Goal: Transaction & Acquisition: Purchase product/service

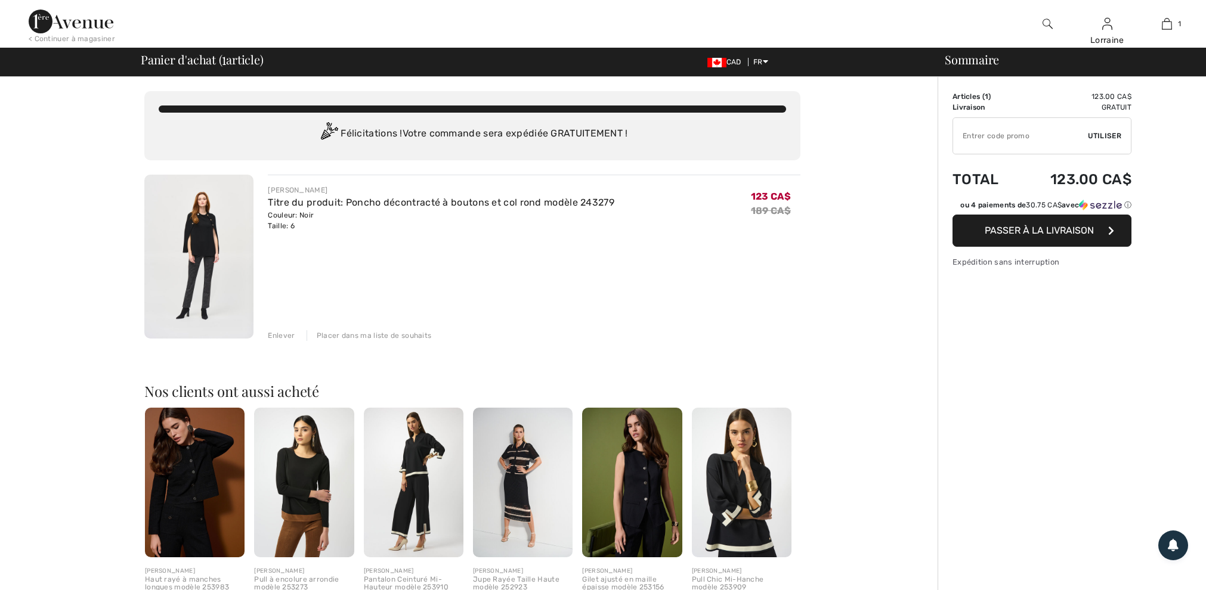
checkbox input "true"
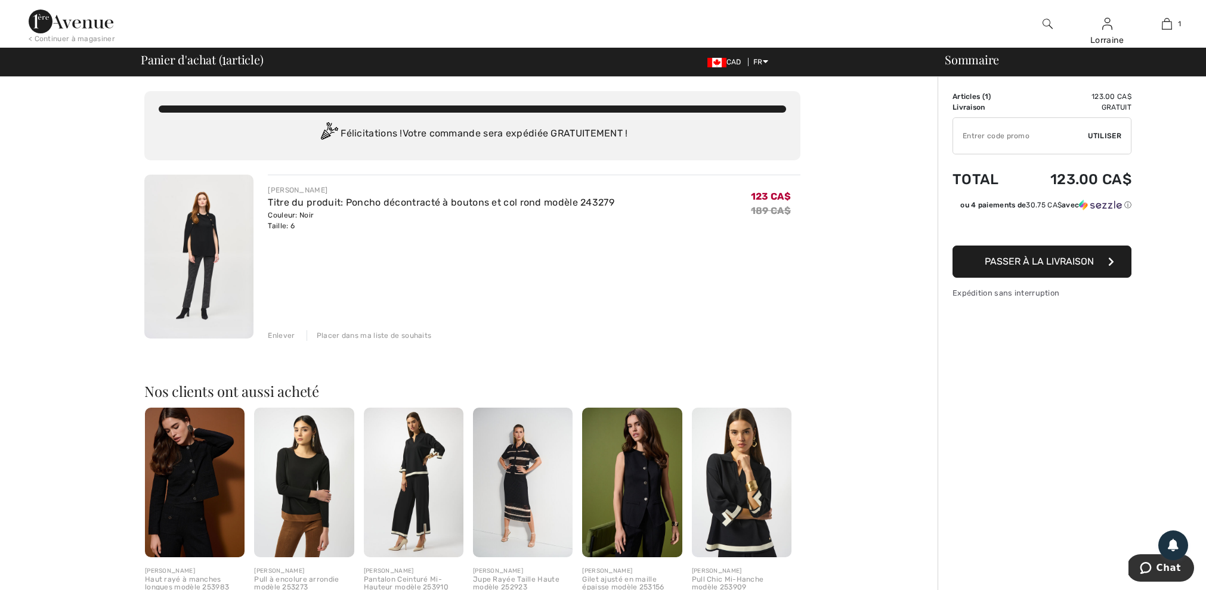
click at [202, 220] on img at bounding box center [198, 257] width 109 height 164
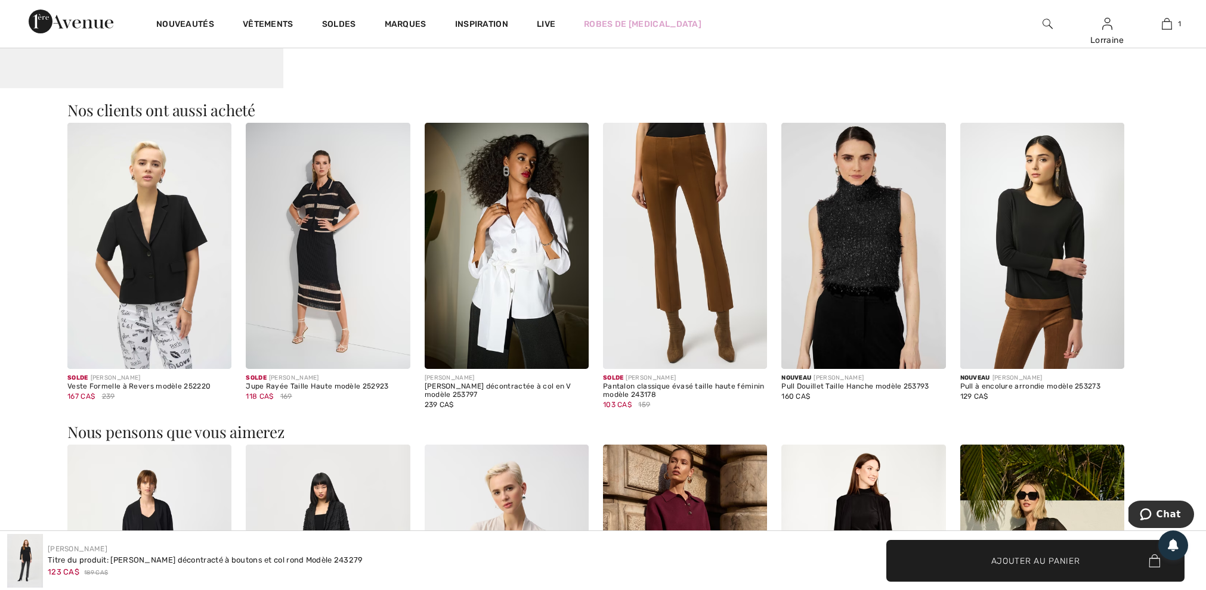
scroll to position [1470, 0]
click at [158, 265] on img at bounding box center [149, 246] width 164 height 246
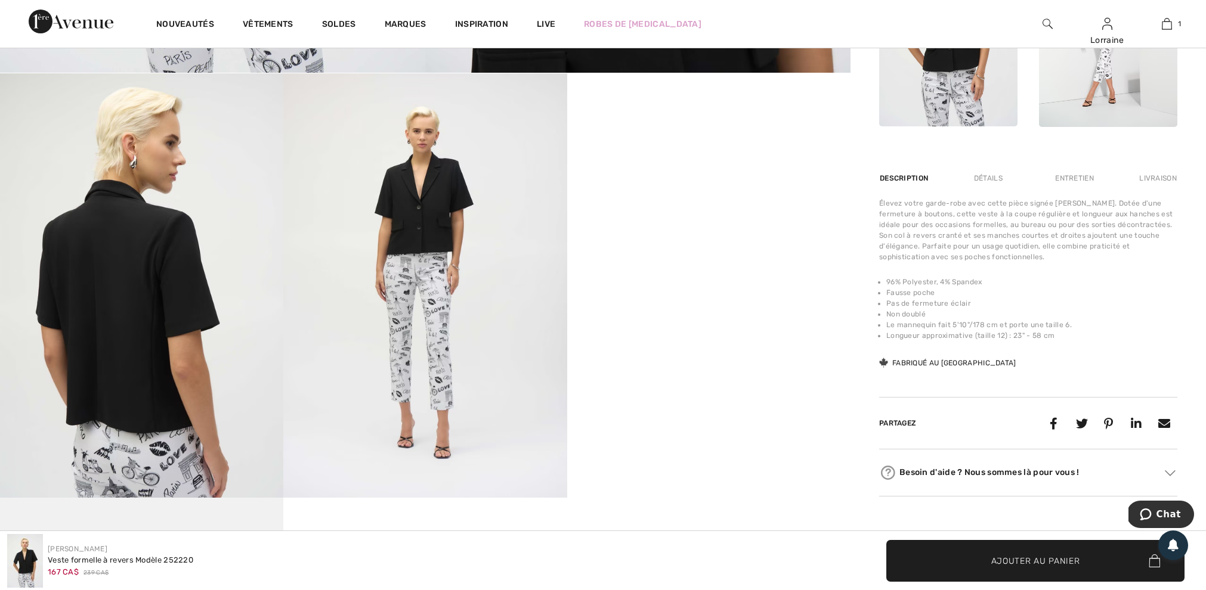
scroll to position [636, 0]
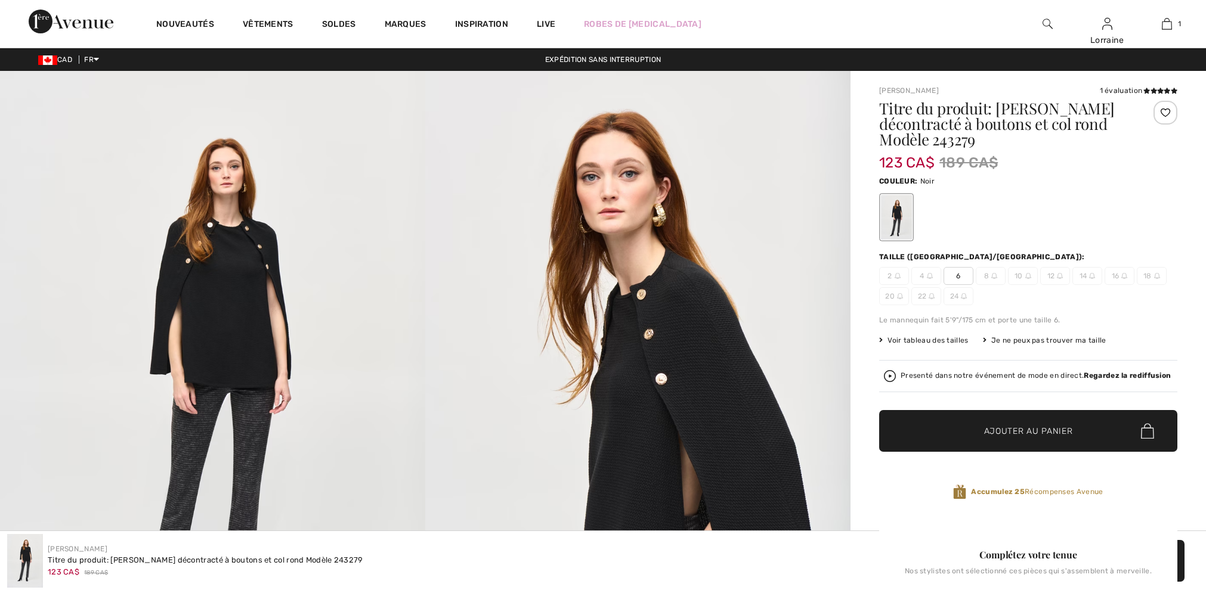
checkbox input "true"
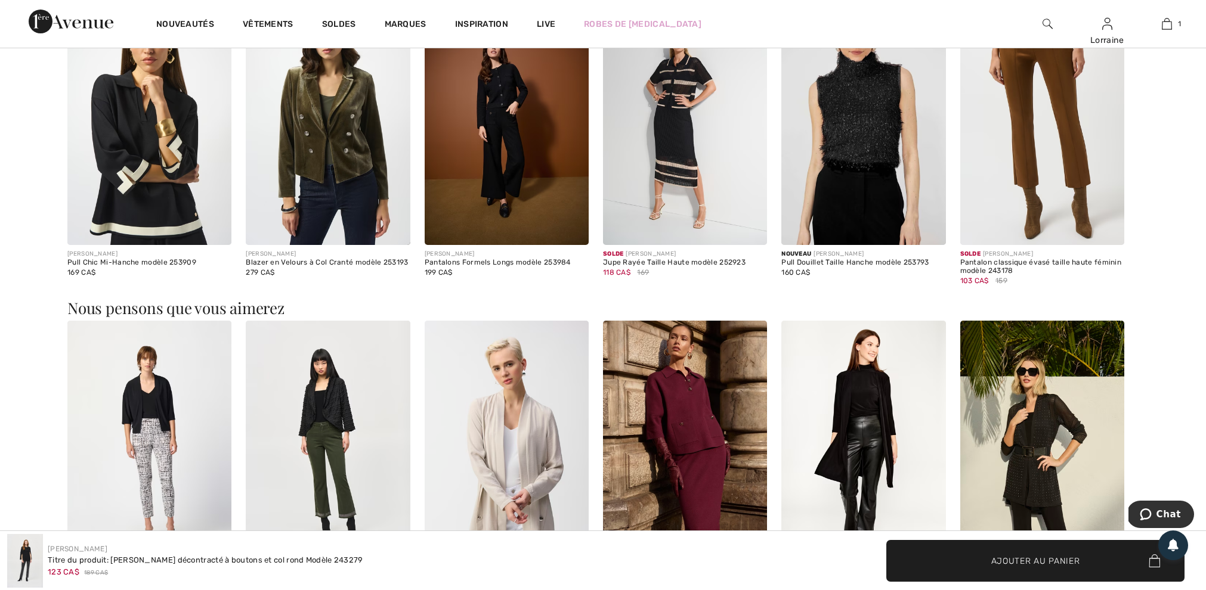
scroll to position [1443, 0]
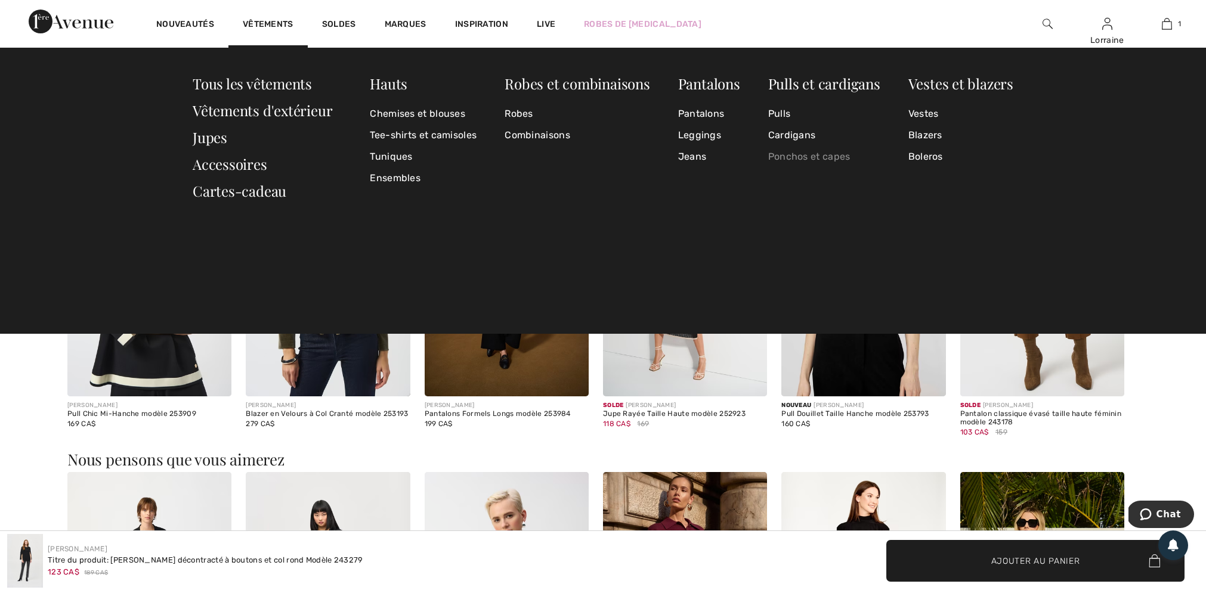
click at [786, 155] on link "Ponchos et capes" at bounding box center [824, 156] width 112 height 21
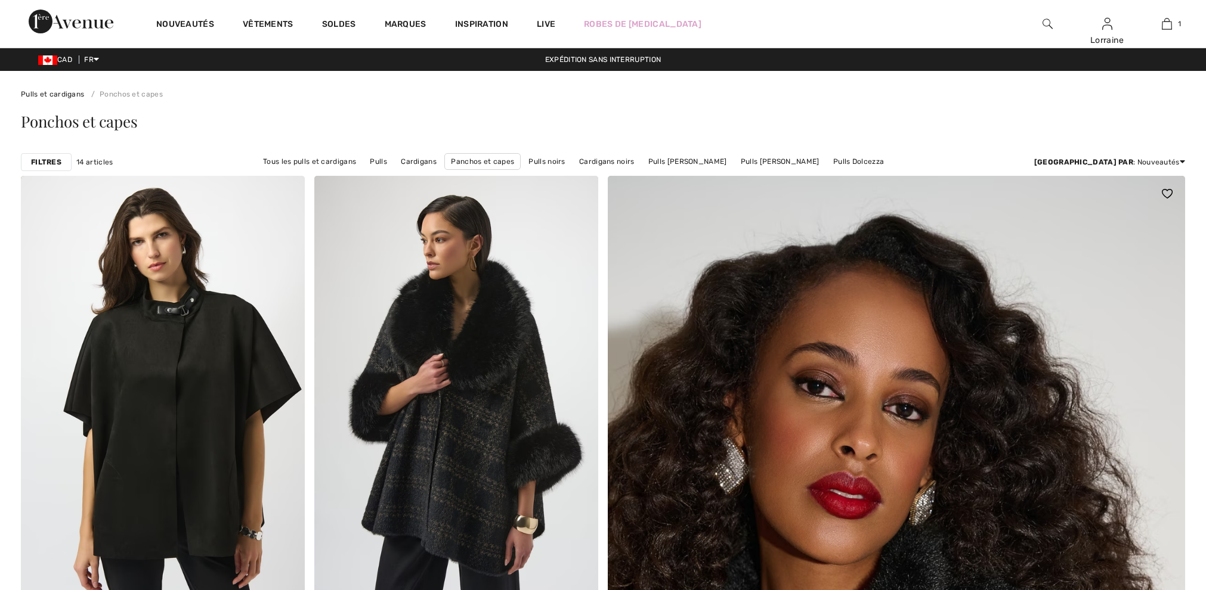
checkbox input "true"
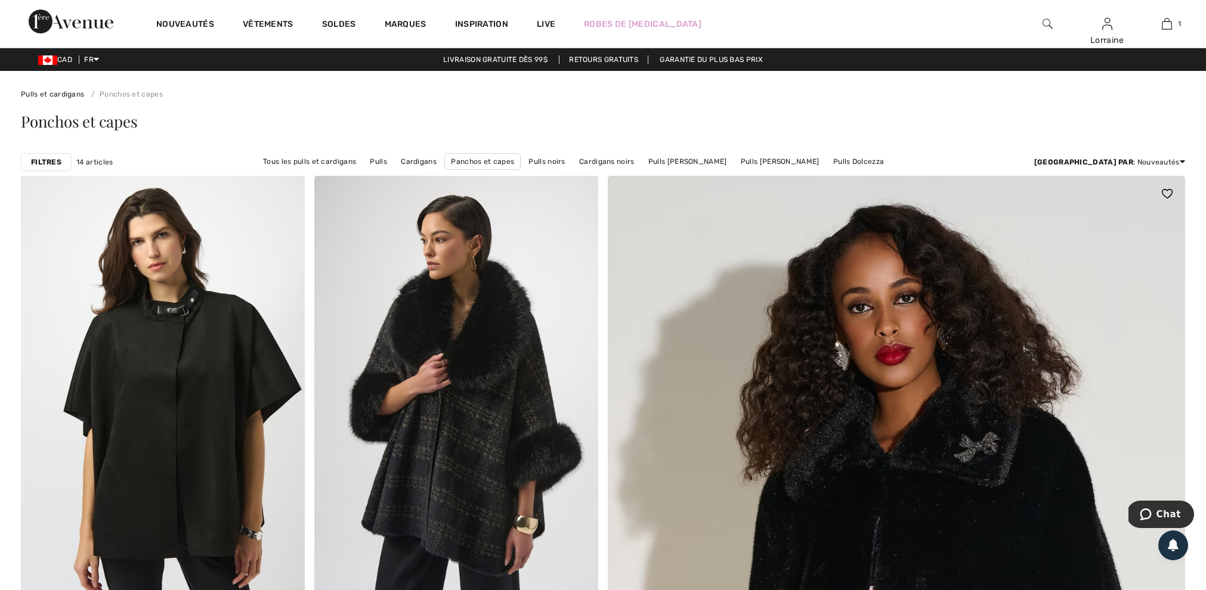
scroll to position [-1, 0]
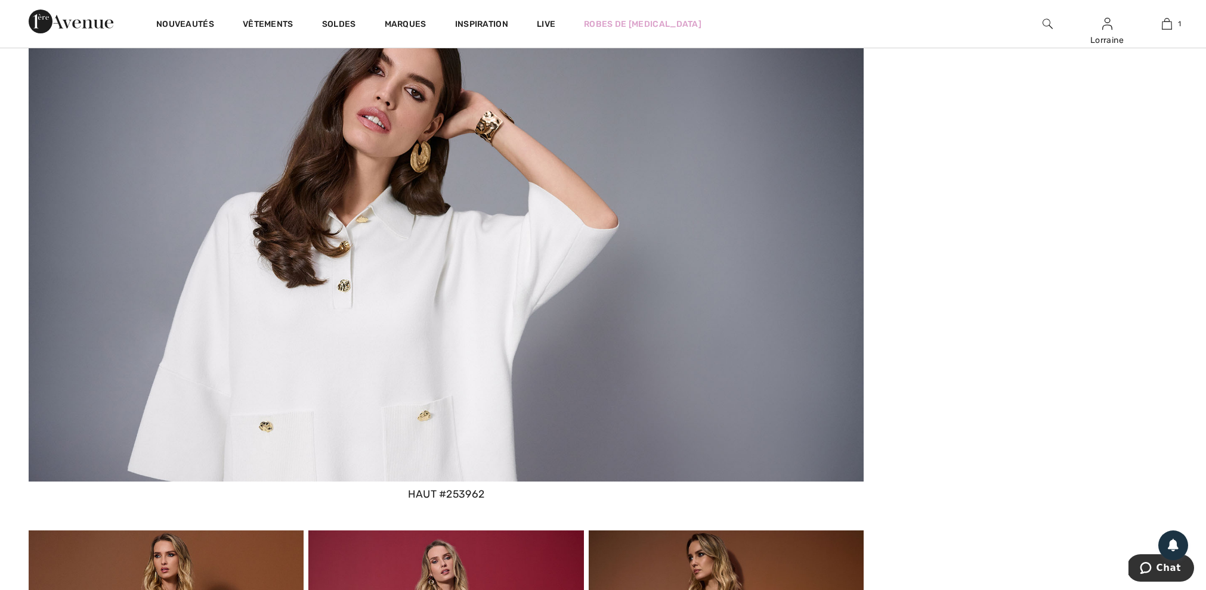
scroll to position [6270, 0]
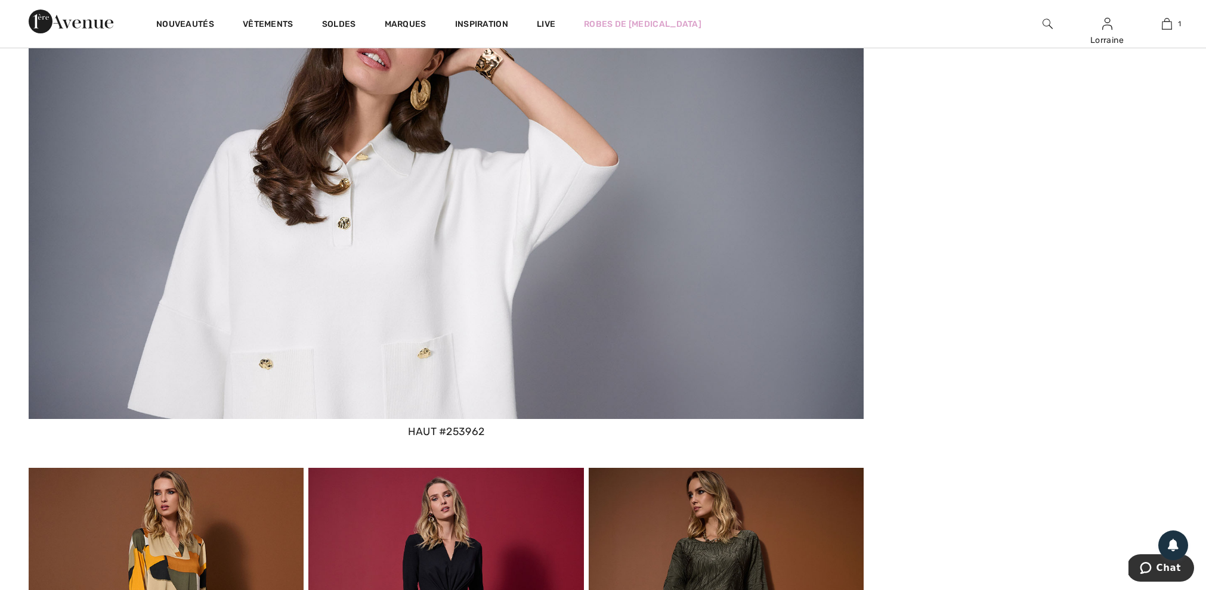
click at [417, 202] on img at bounding box center [446, 180] width 835 height 478
click at [458, 430] on div "haut #253962" at bounding box center [446, 432] width 835 height 16
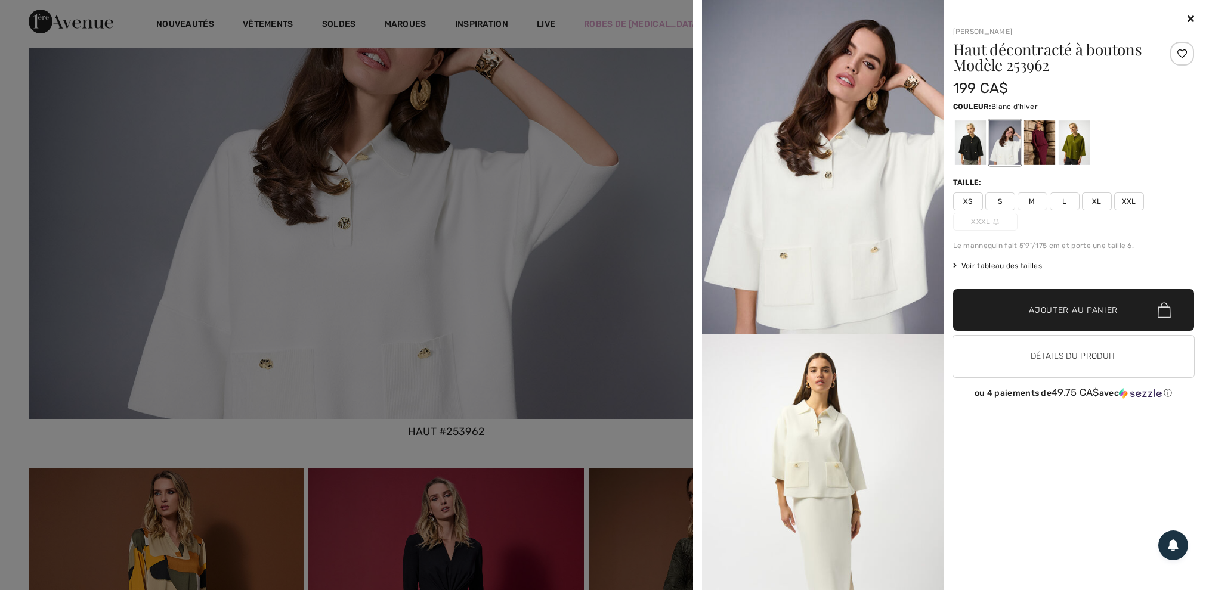
scroll to position [28, 0]
click at [1050, 357] on button "Détails du produit" at bounding box center [1073, 357] width 241 height 42
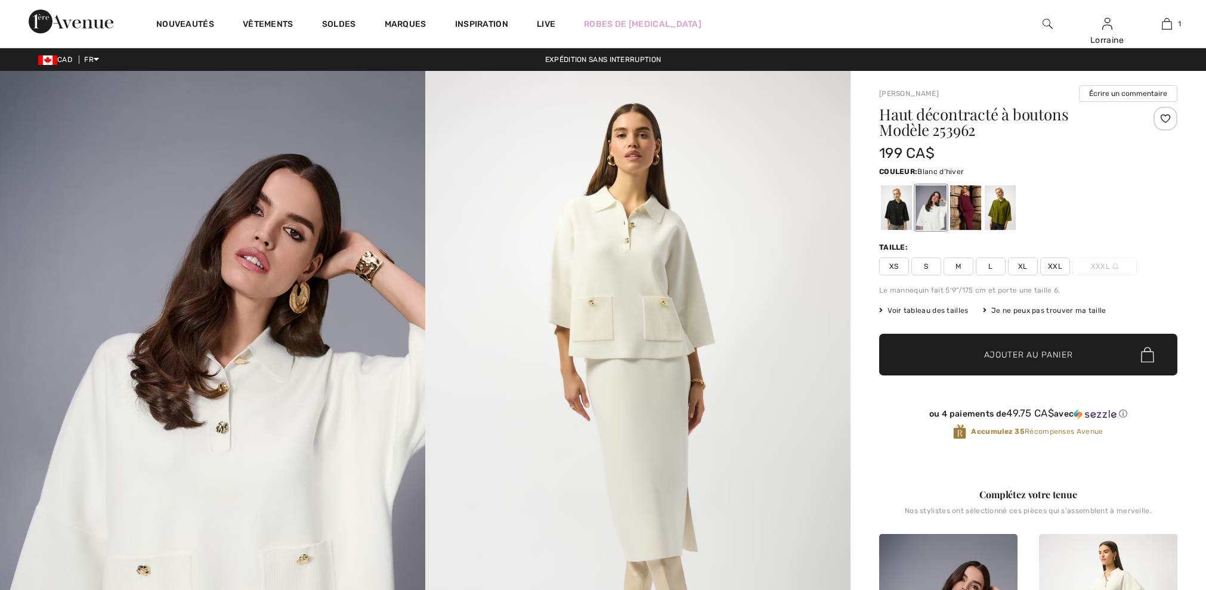
checkbox input "true"
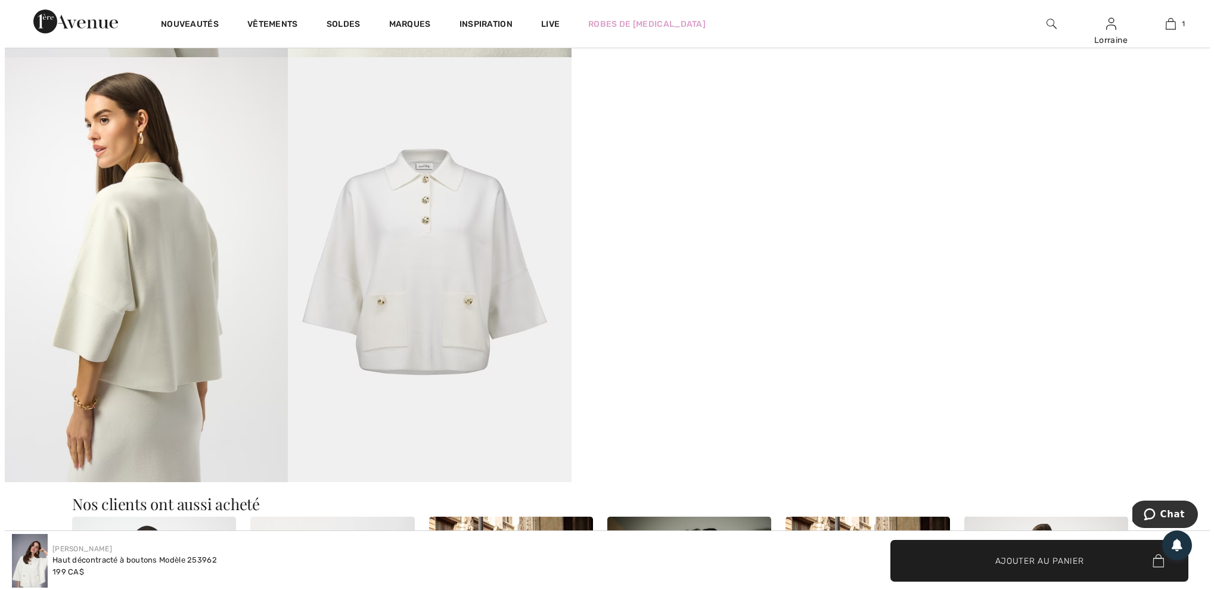
scroll to position [1092, 0]
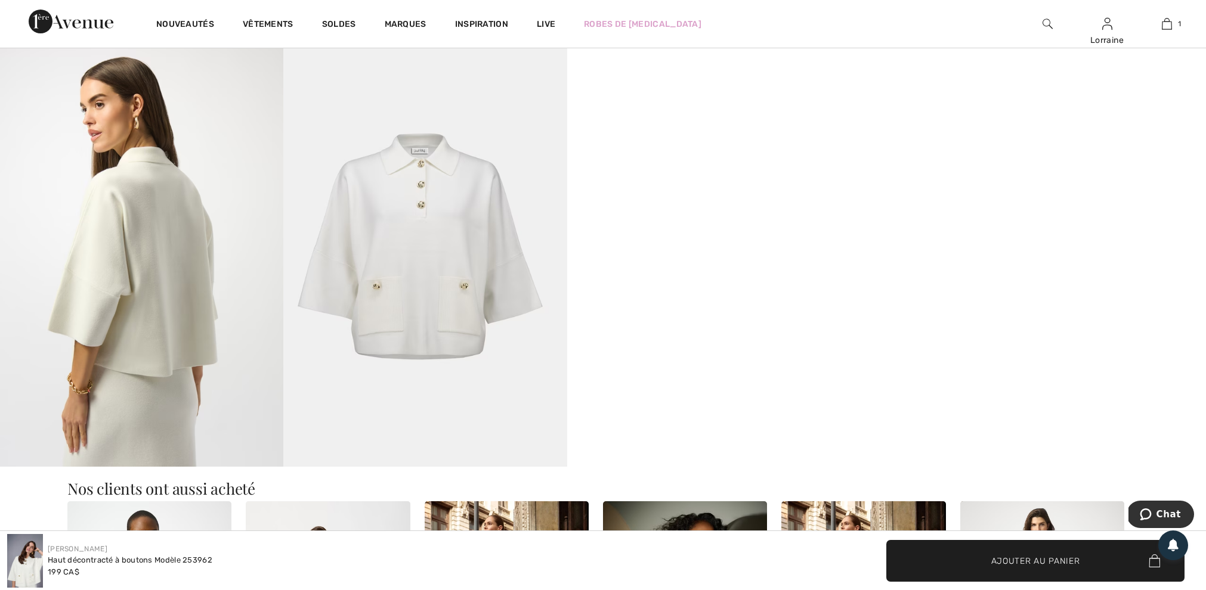
click at [399, 264] on img at bounding box center [424, 254] width 283 height 425
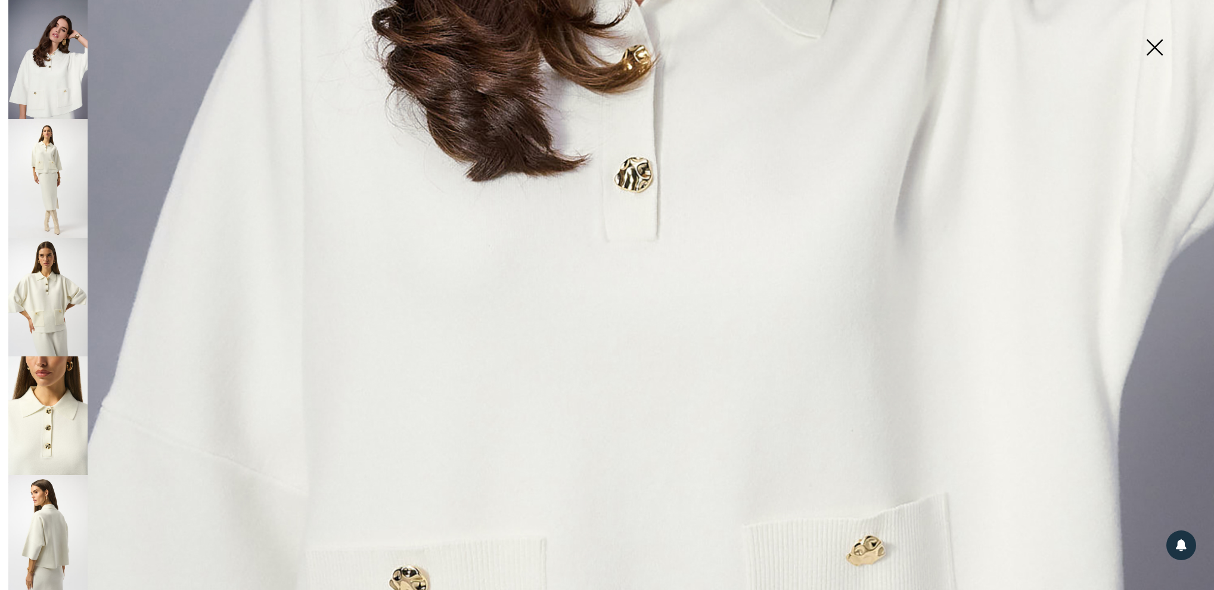
scroll to position [835, 0]
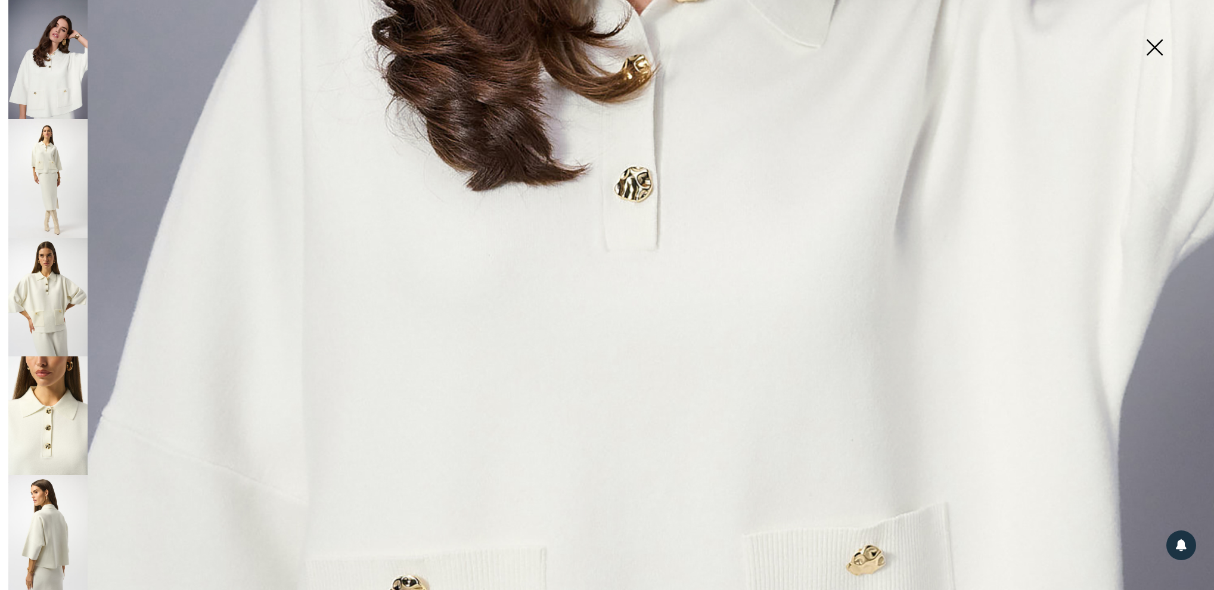
click at [30, 172] on img at bounding box center [47, 178] width 79 height 119
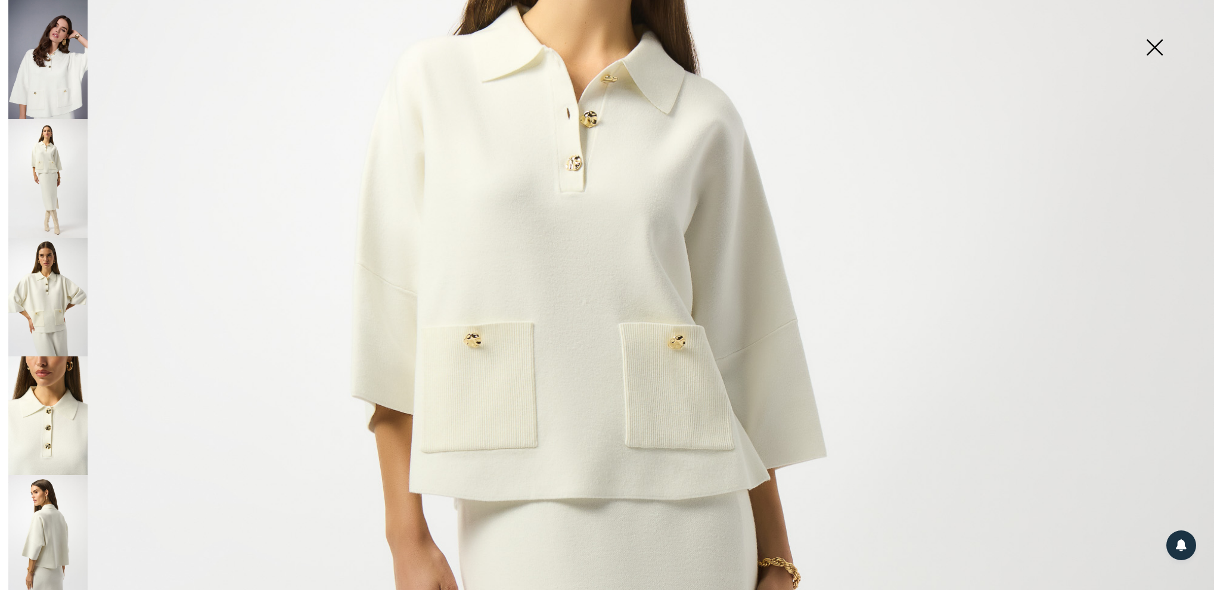
scroll to position [332, 0]
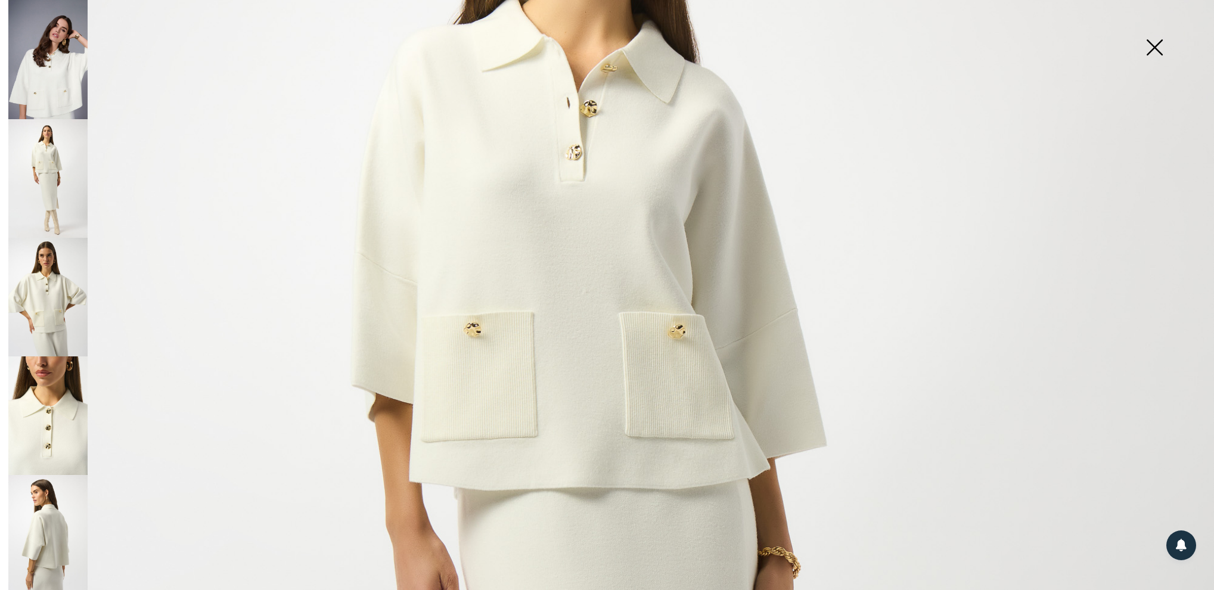
click at [43, 403] on img at bounding box center [47, 416] width 79 height 119
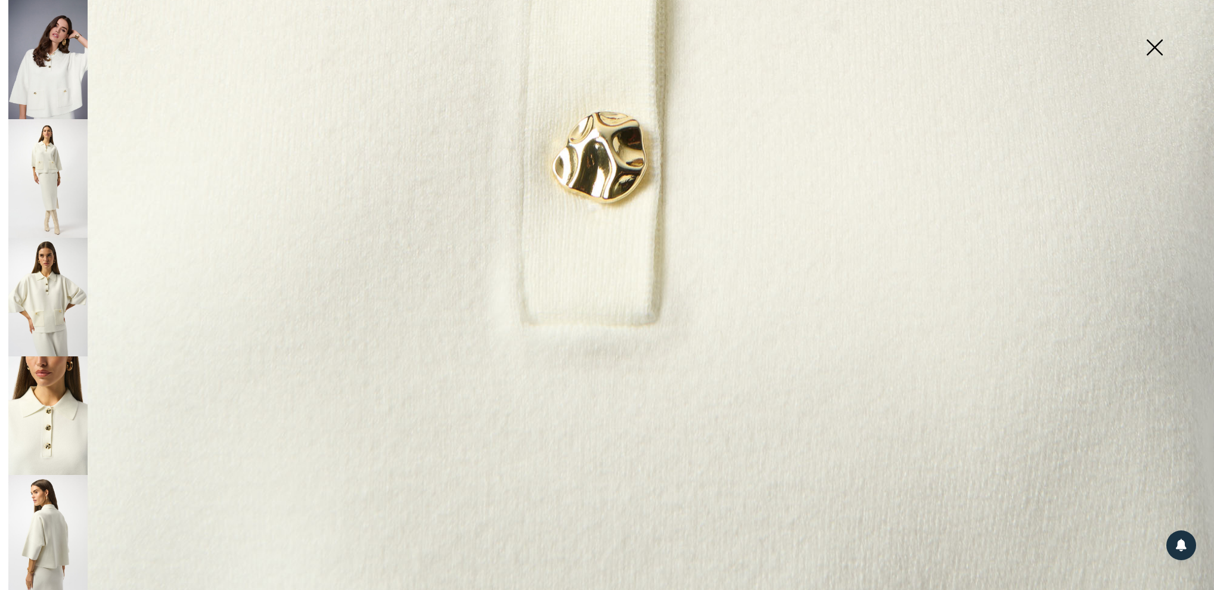
scroll to position [1216, 0]
click at [43, 509] on img at bounding box center [47, 534] width 79 height 119
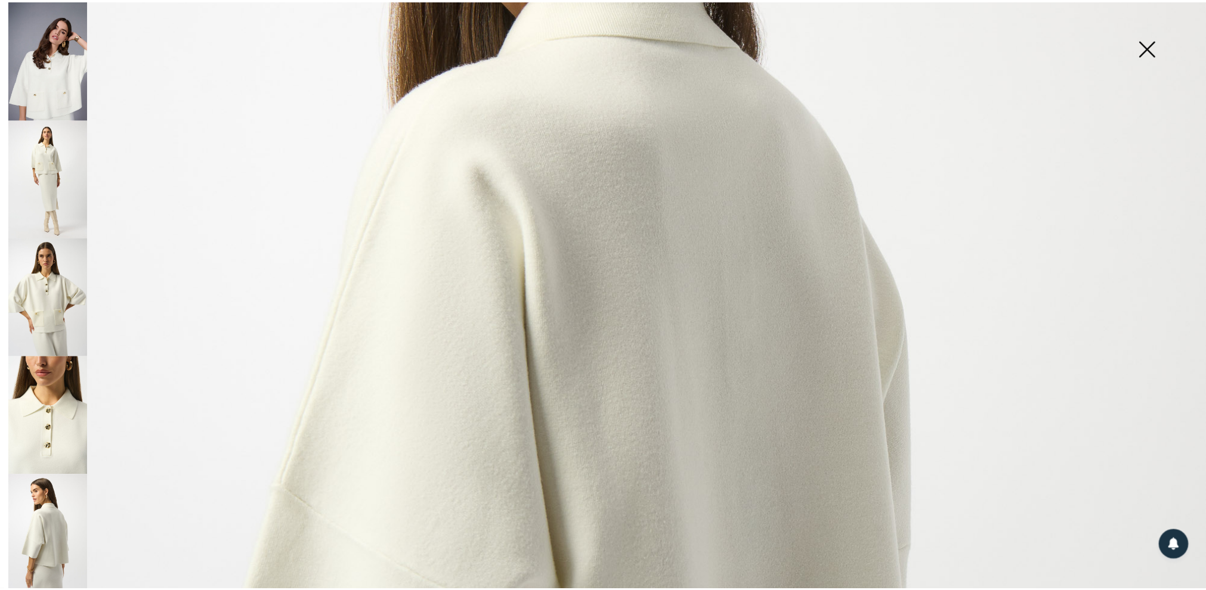
scroll to position [478, 0]
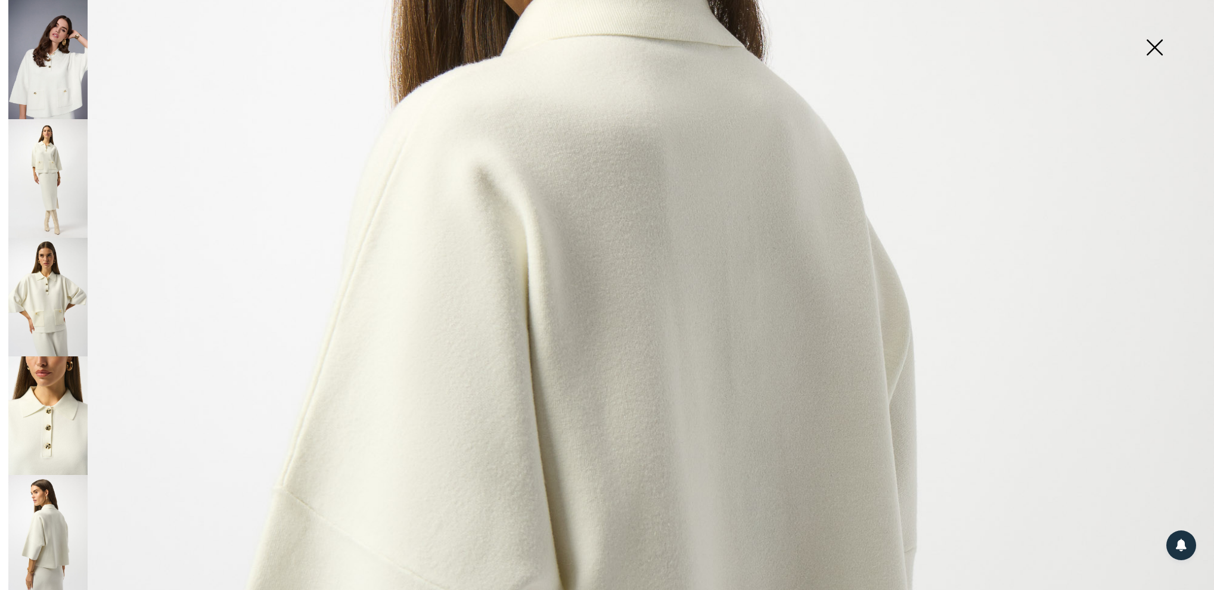
click at [1157, 45] on img at bounding box center [1155, 48] width 60 height 61
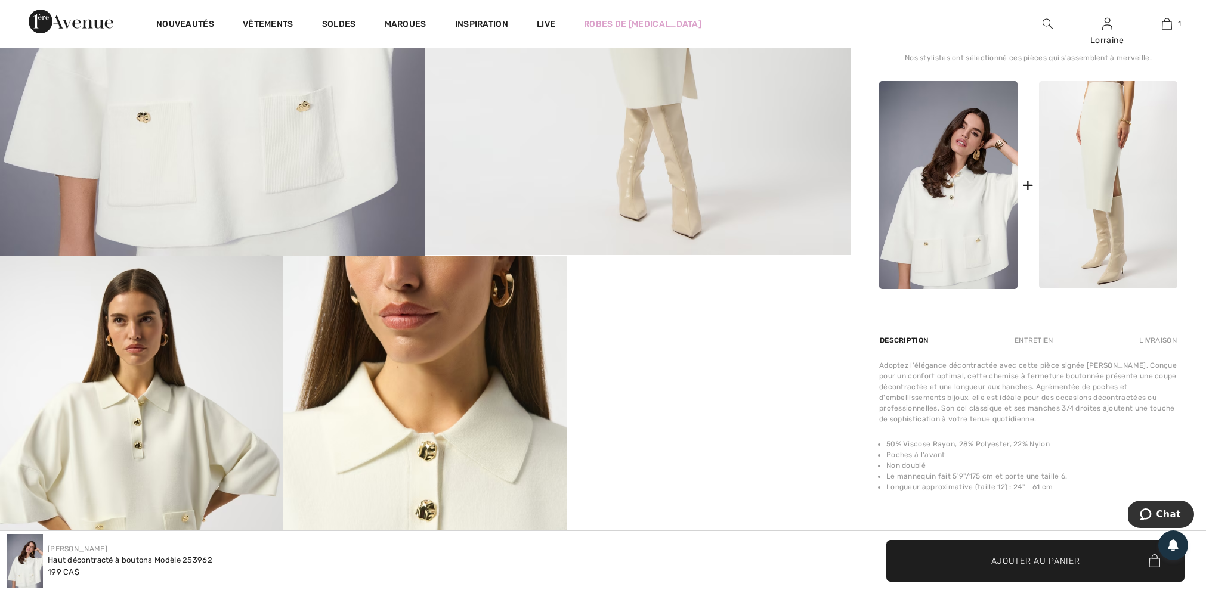
scroll to position [455, 0]
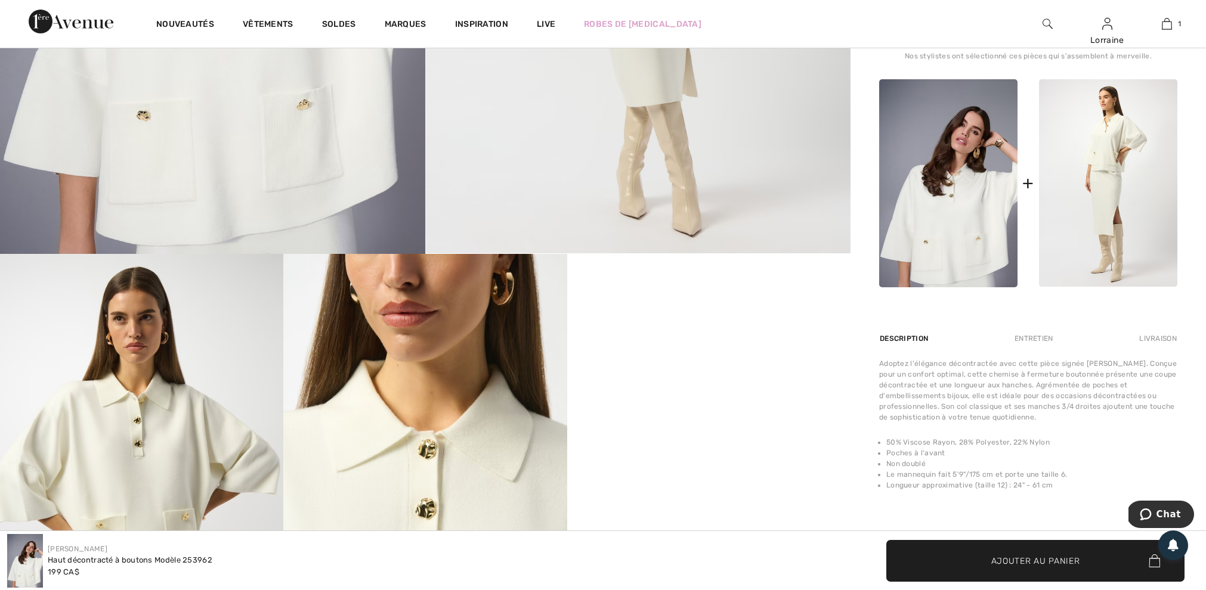
click at [1045, 349] on div "Entretien" at bounding box center [1033, 338] width 59 height 21
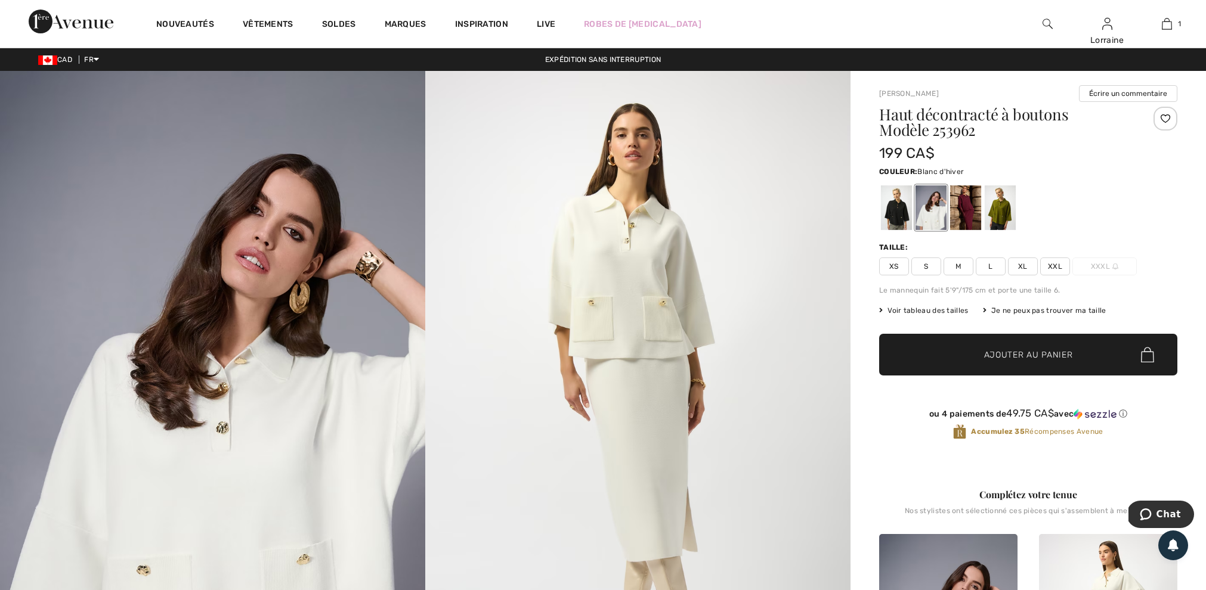
scroll to position [0, 0]
click at [931, 210] on div at bounding box center [930, 207] width 31 height 45
click at [884, 215] on div at bounding box center [896, 207] width 31 height 45
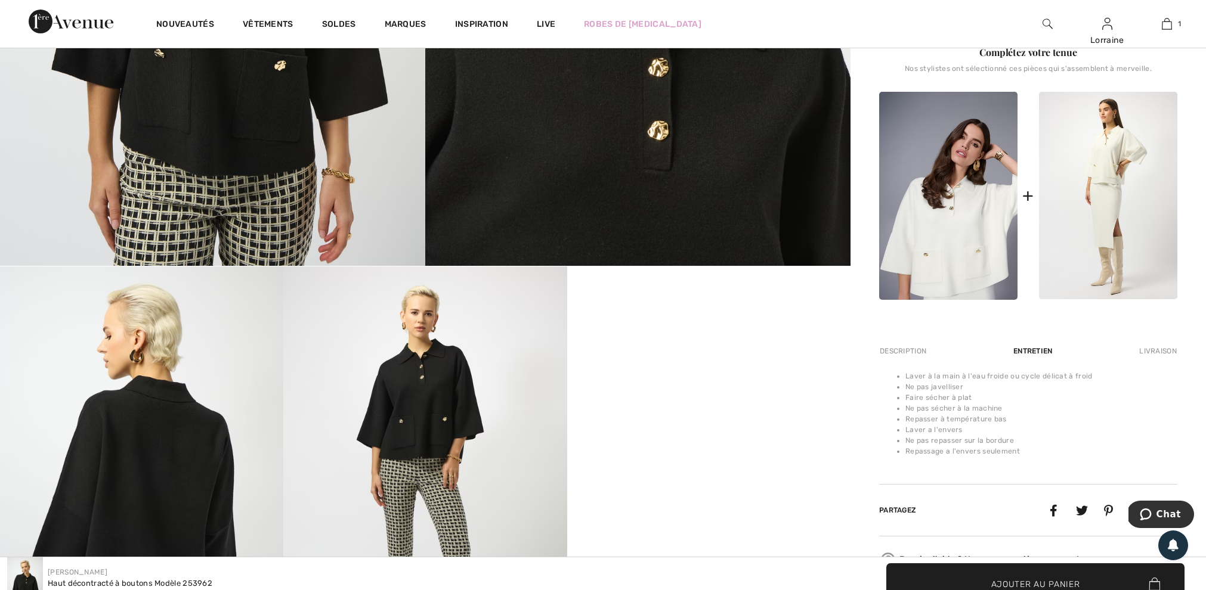
scroll to position [447, 0]
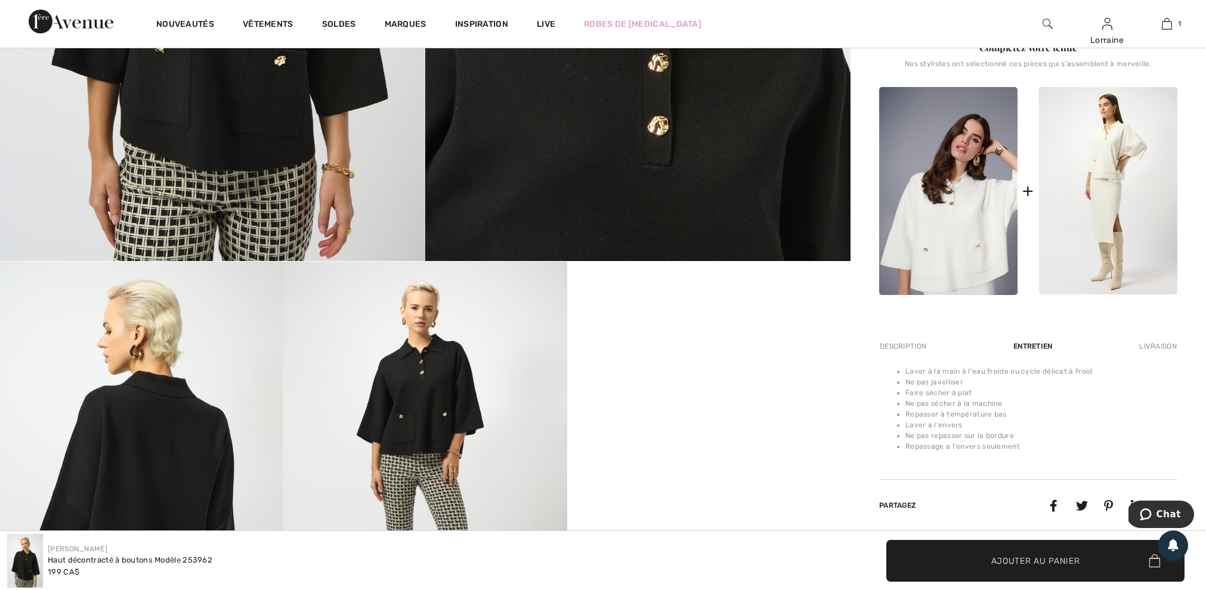
click at [899, 357] on div "Description" at bounding box center [904, 346] width 50 height 21
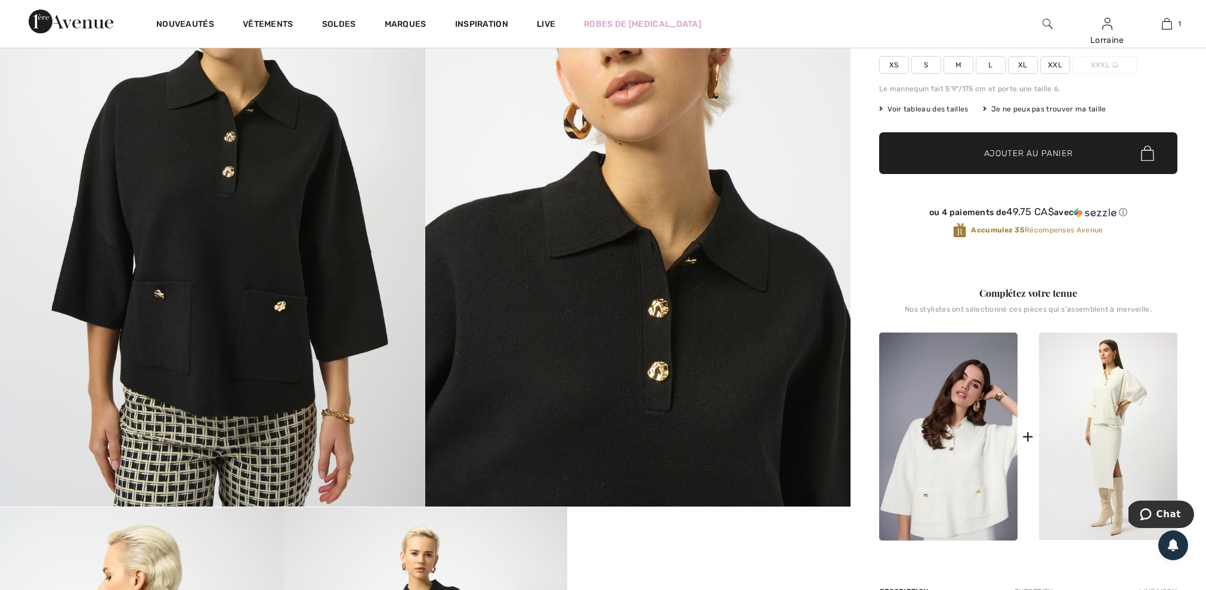
scroll to position [202, 0]
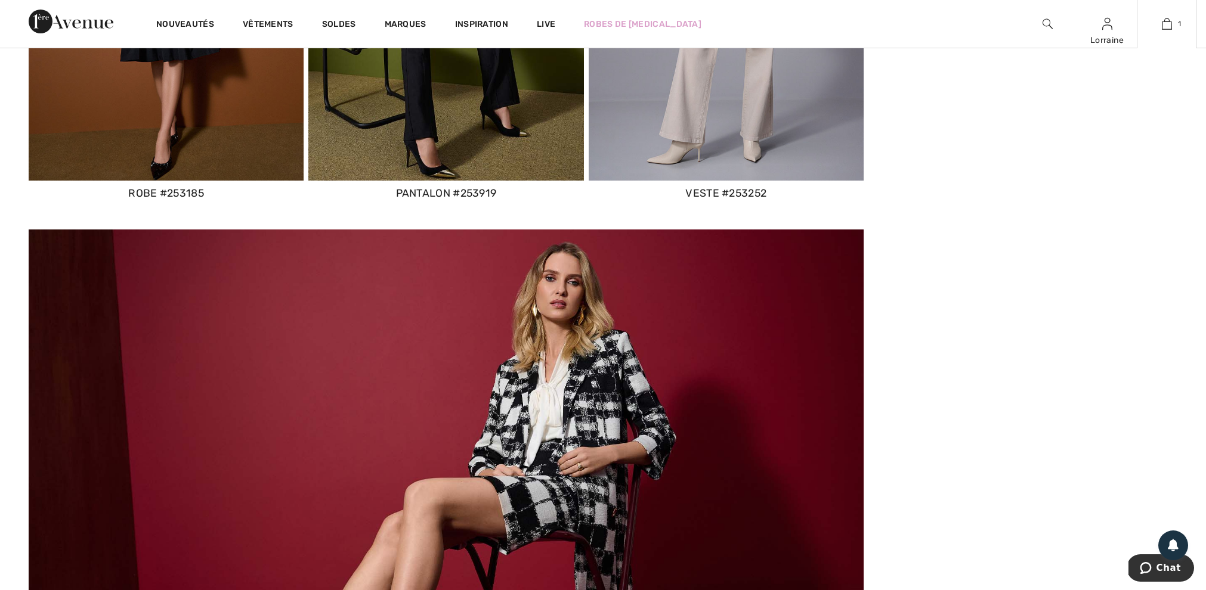
scroll to position [4687, 0]
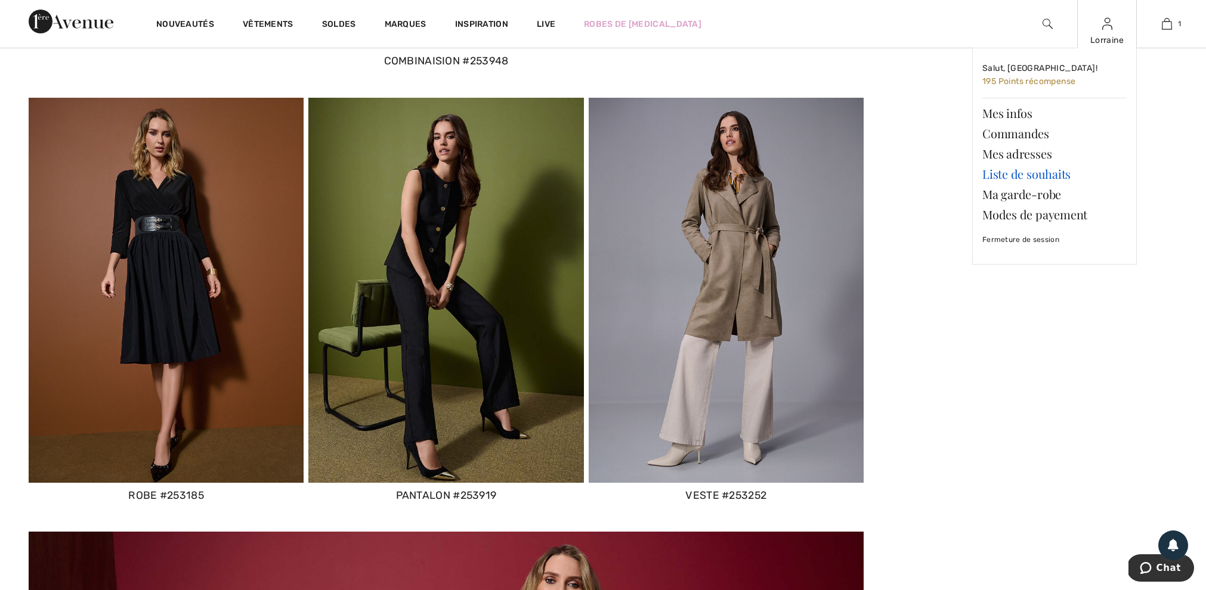
click at [1002, 175] on link "Liste de souhaits" at bounding box center [1054, 174] width 144 height 20
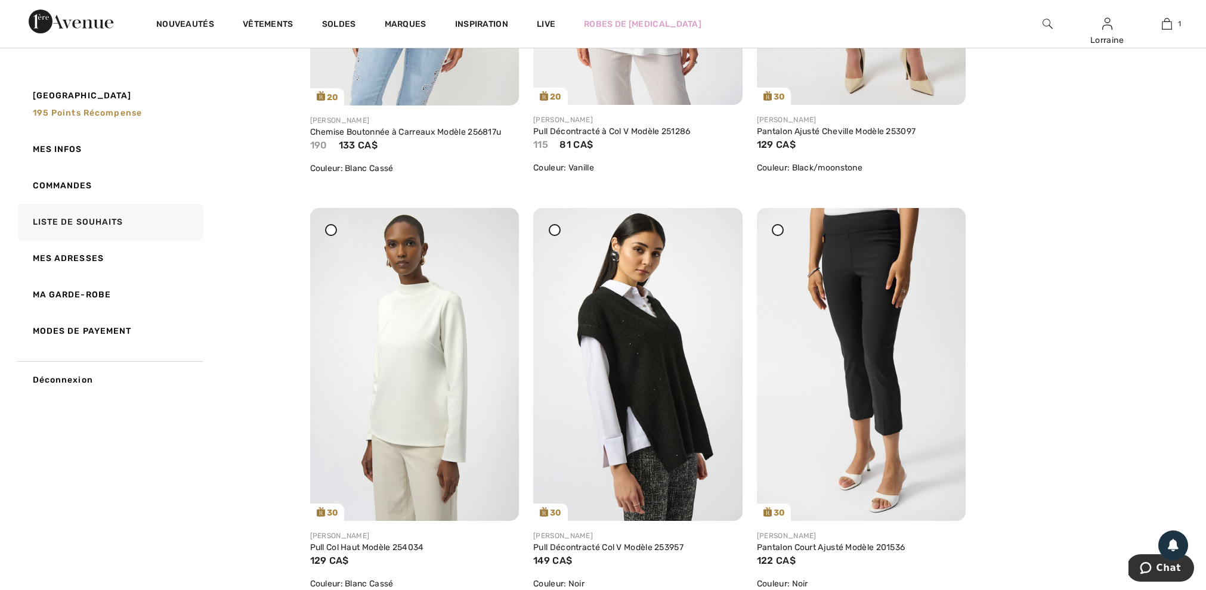
scroll to position [419, 0]
click at [632, 347] on img at bounding box center [637, 363] width 209 height 313
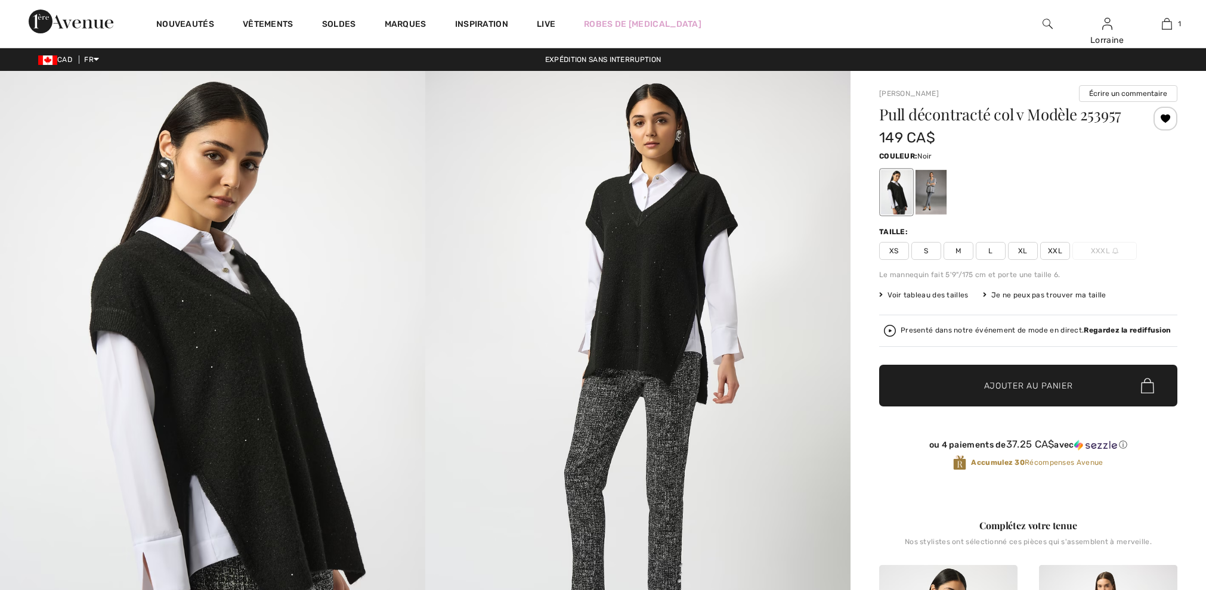
checkbox input "true"
click at [933, 190] on div at bounding box center [930, 192] width 31 height 45
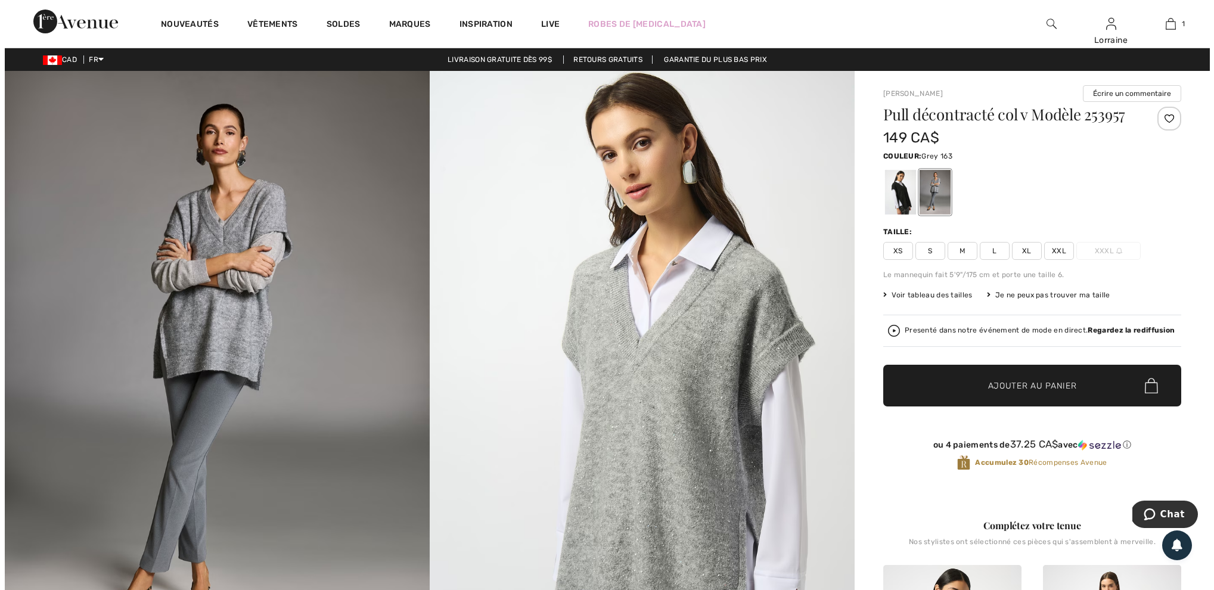
scroll to position [1, 1]
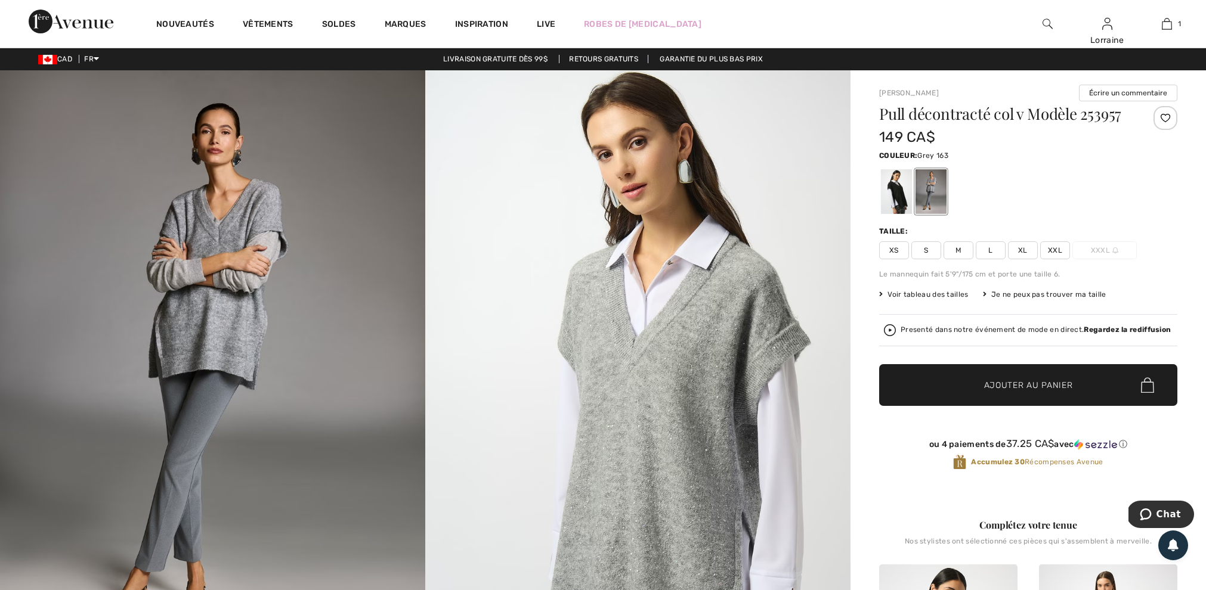
click at [658, 447] on img at bounding box center [637, 388] width 425 height 637
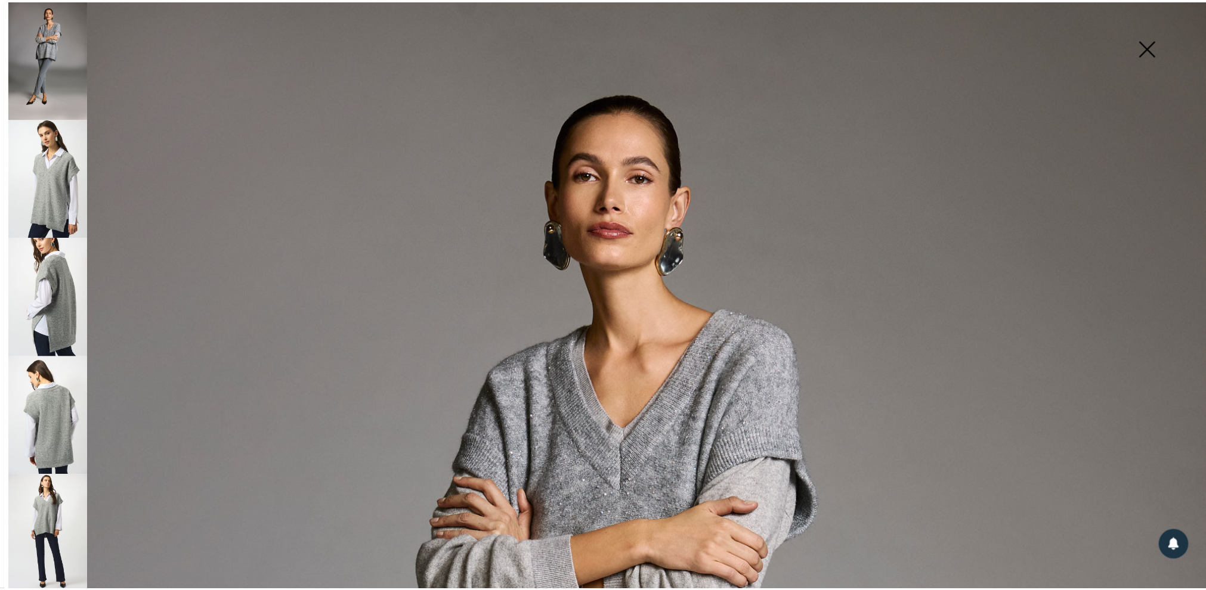
scroll to position [0, 0]
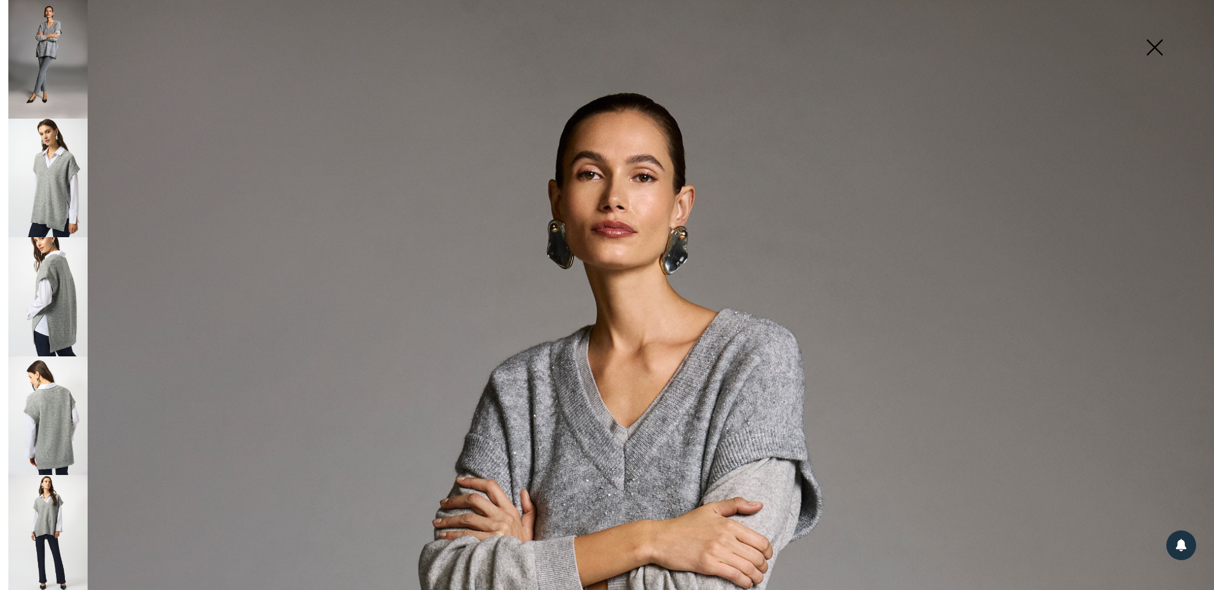
click at [1161, 47] on img at bounding box center [1155, 48] width 60 height 61
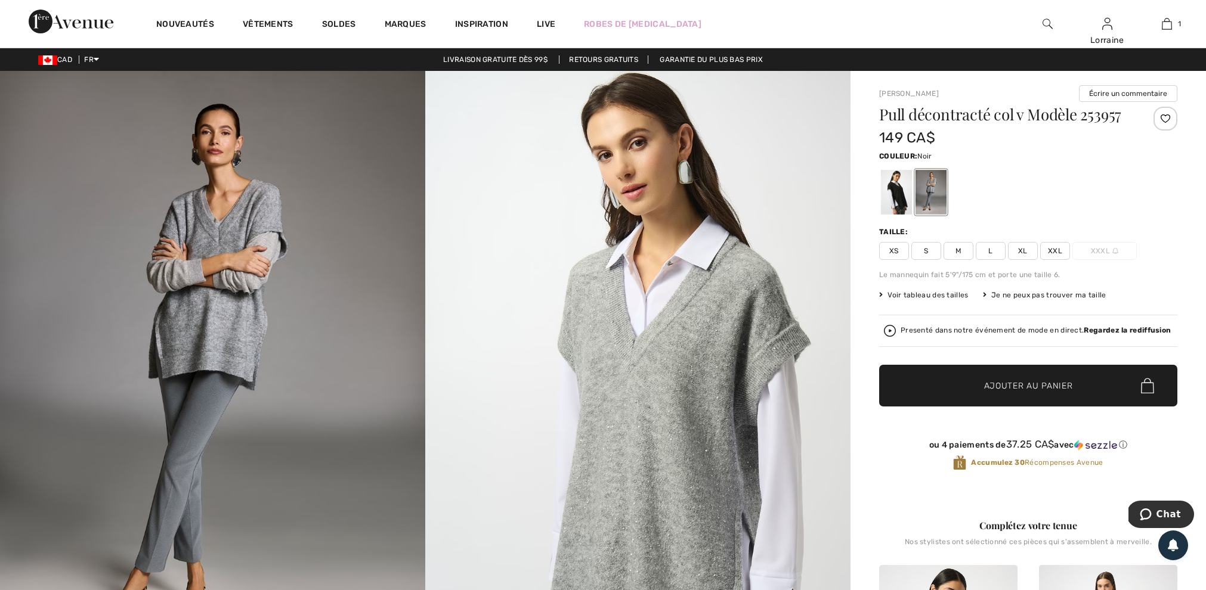
click at [896, 196] on div at bounding box center [896, 192] width 31 height 45
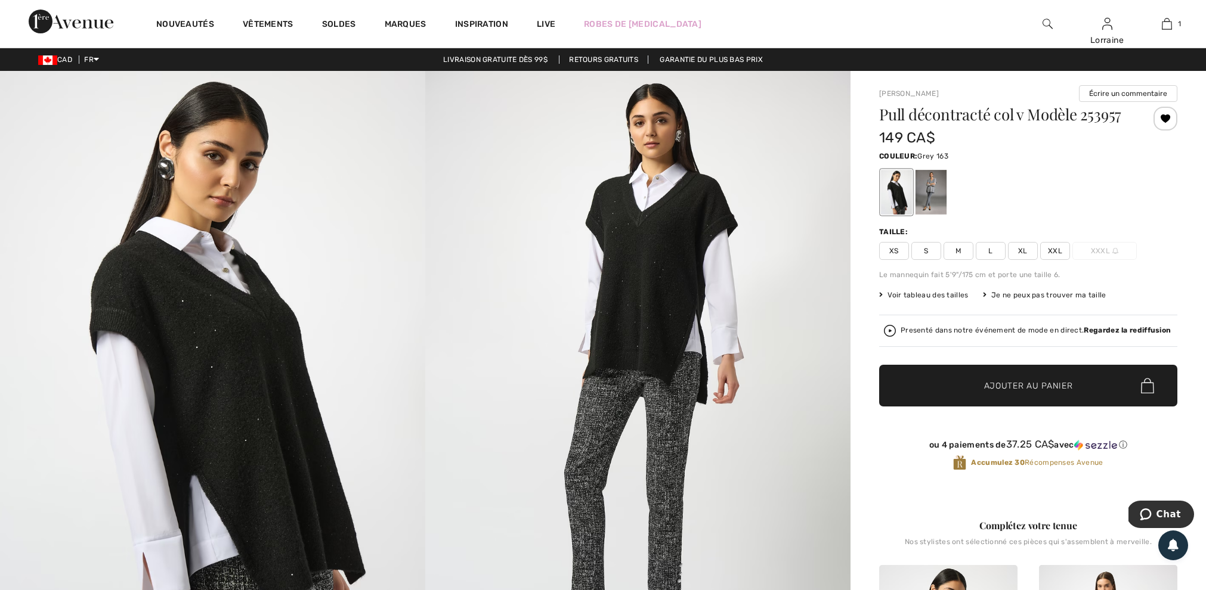
click at [934, 185] on div at bounding box center [930, 192] width 31 height 45
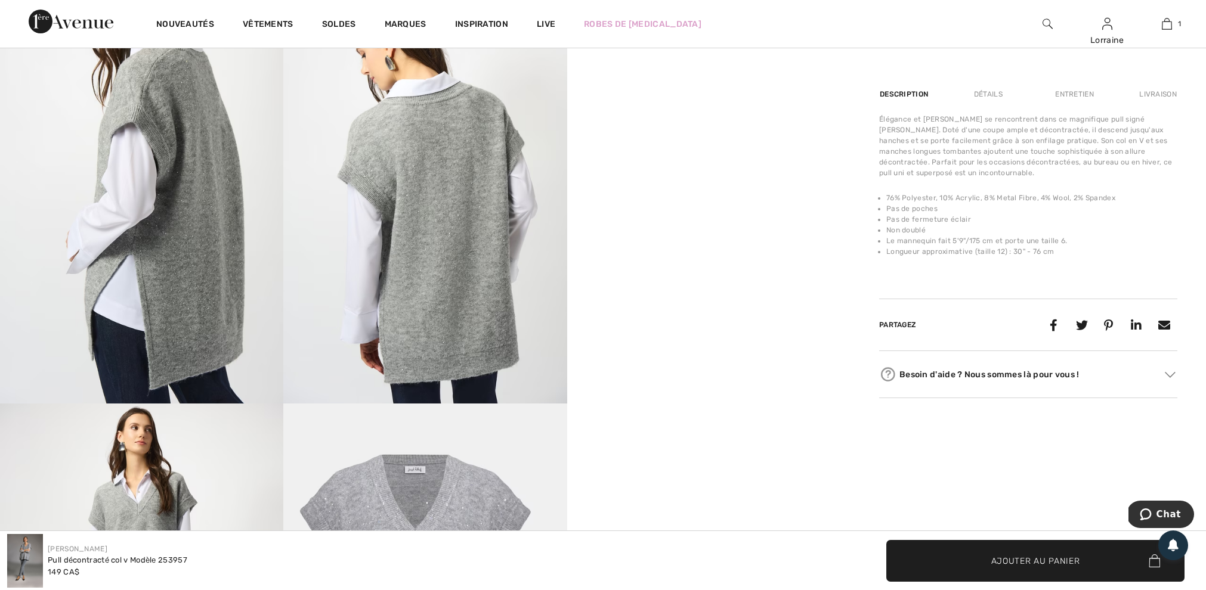
scroll to position [732, 0]
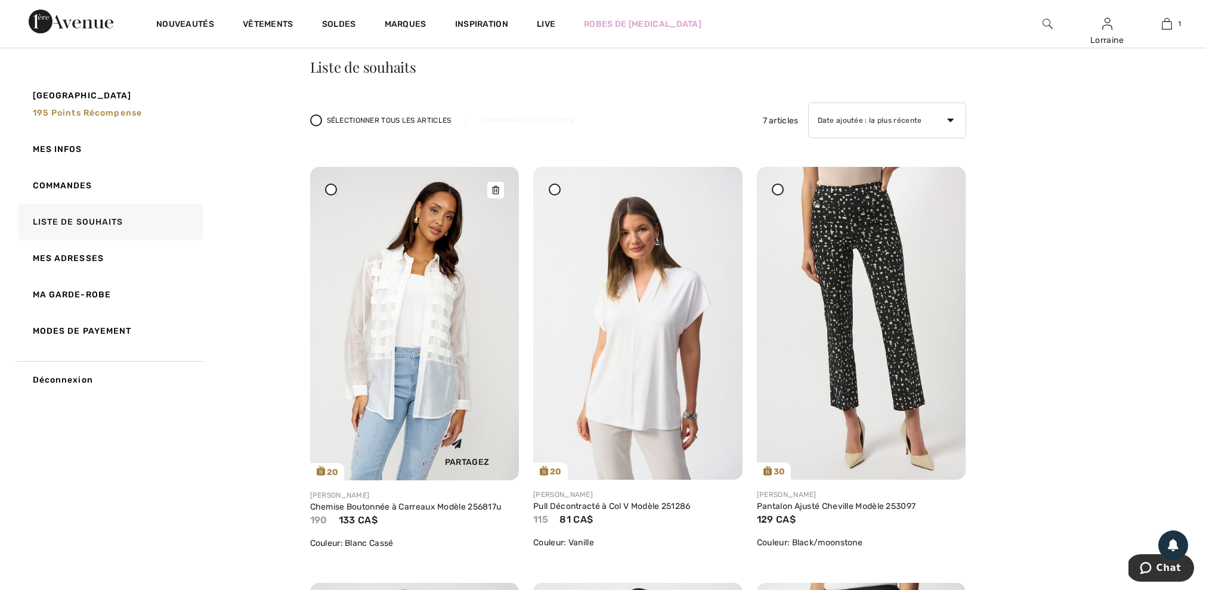
scroll to position [37, 0]
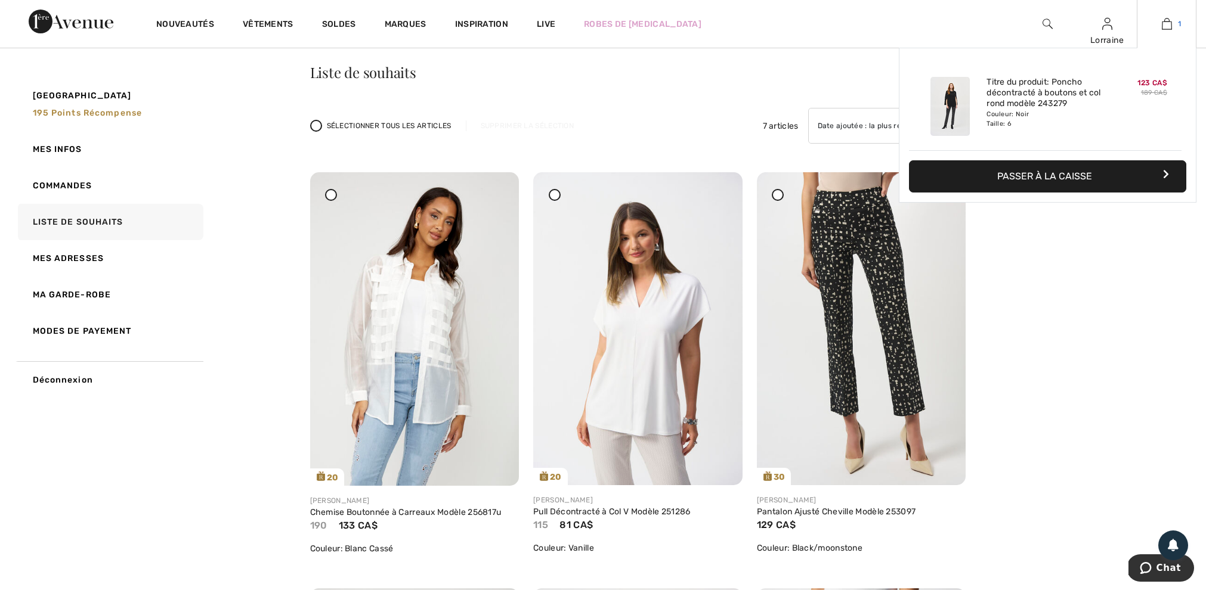
click at [1170, 25] on img at bounding box center [1166, 24] width 10 height 14
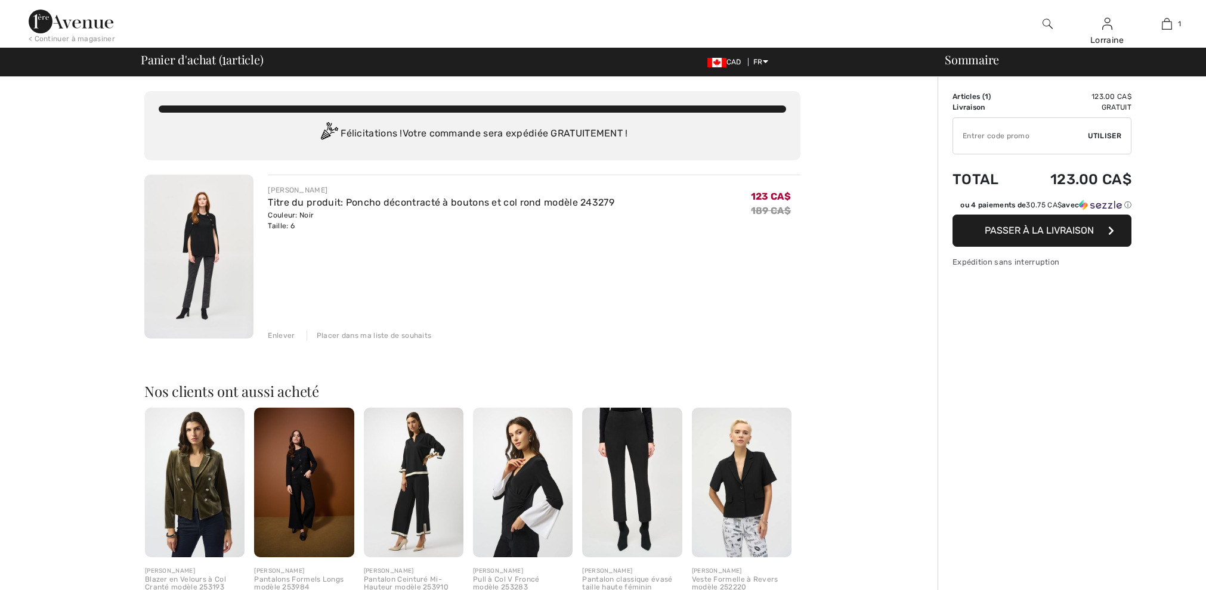
checkbox input "true"
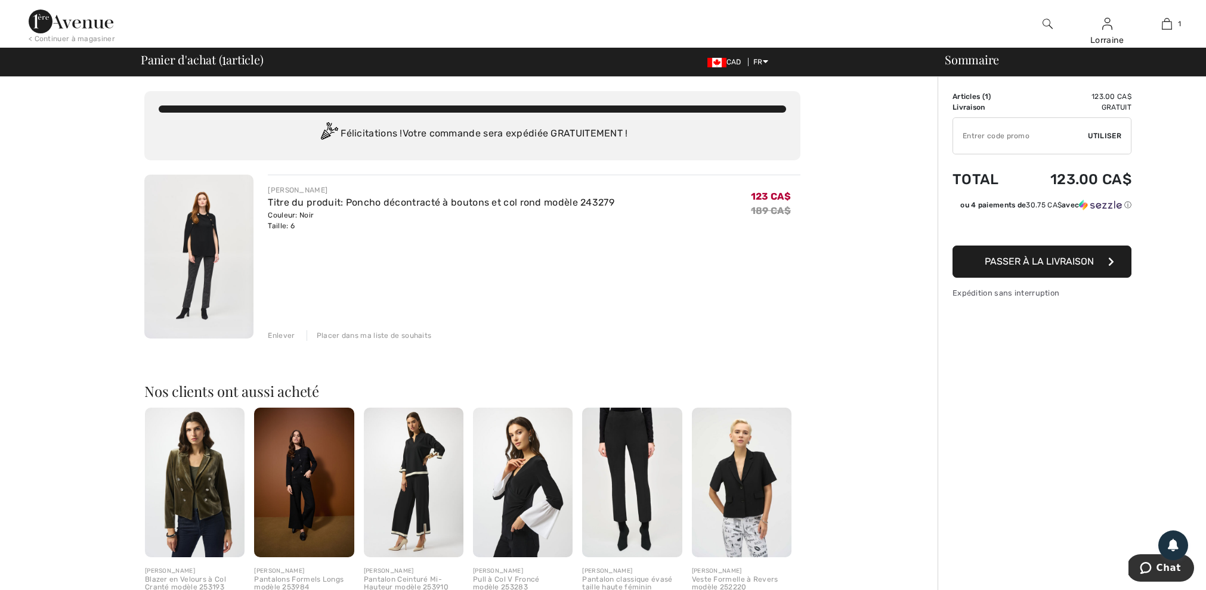
scroll to position [46, 0]
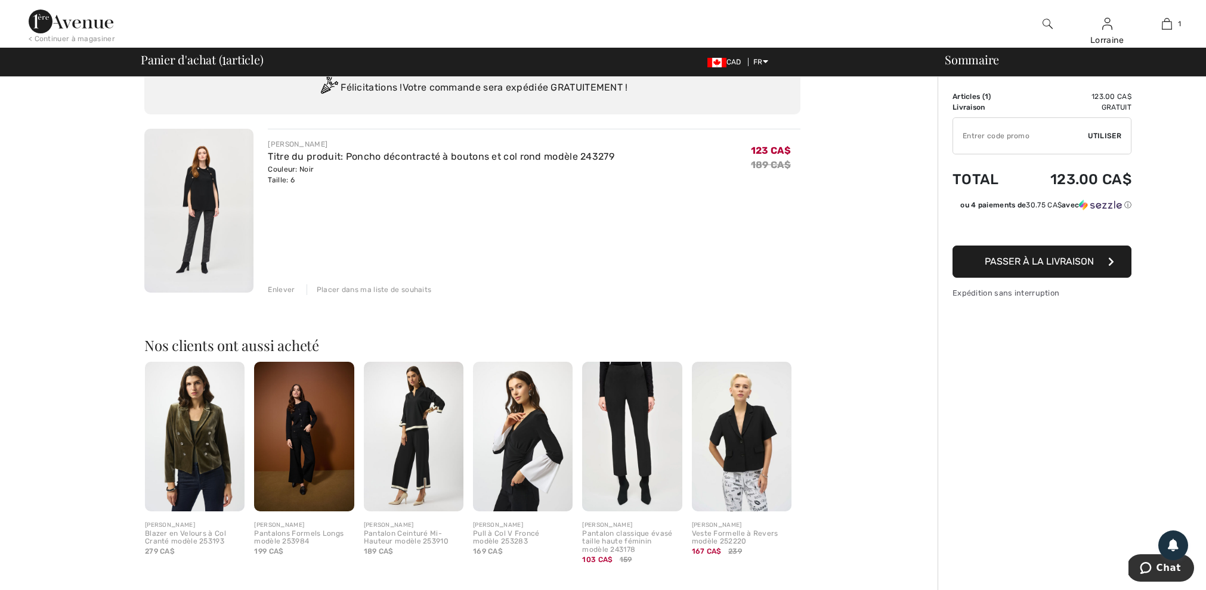
click at [201, 223] on img at bounding box center [198, 211] width 109 height 164
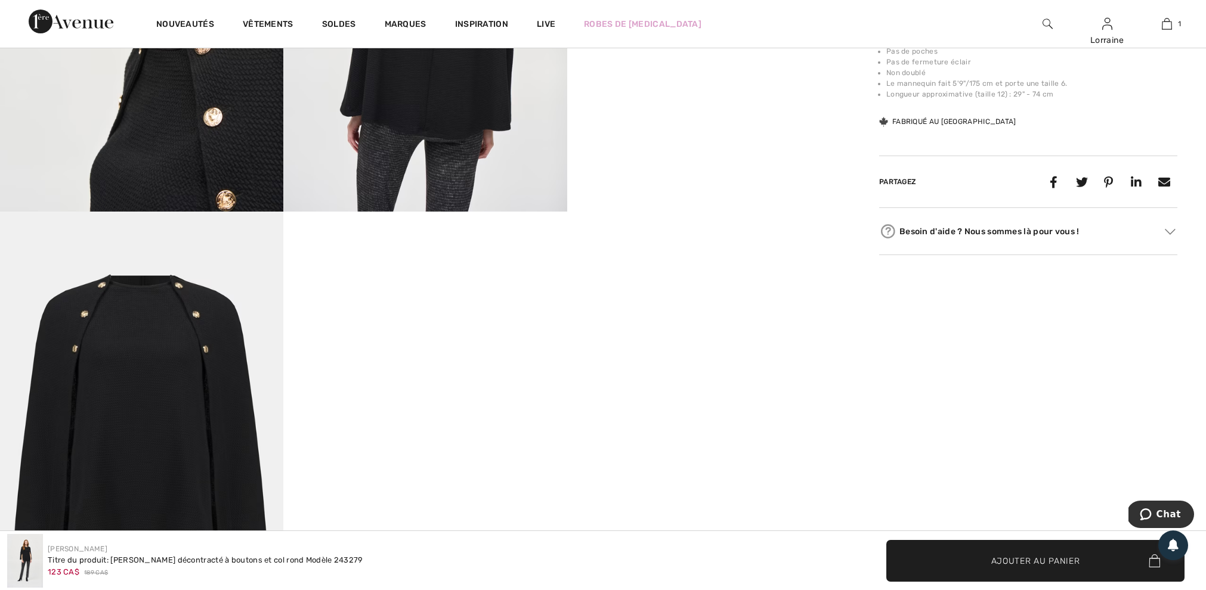
scroll to position [681, 0]
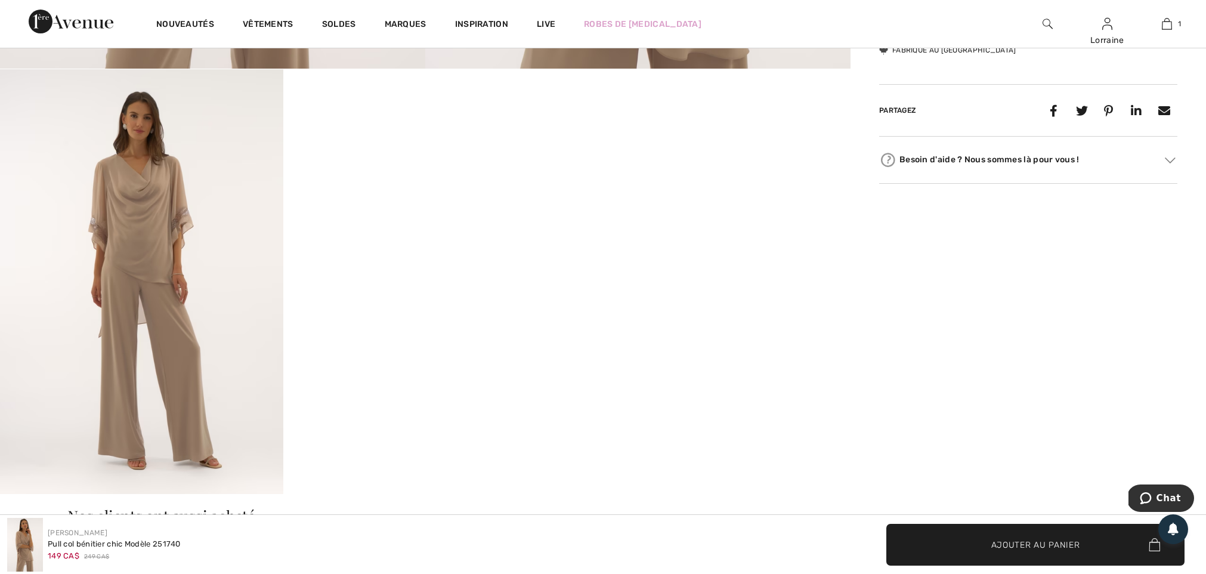
scroll to position [642, 0]
